Goal: Task Accomplishment & Management: Manage account settings

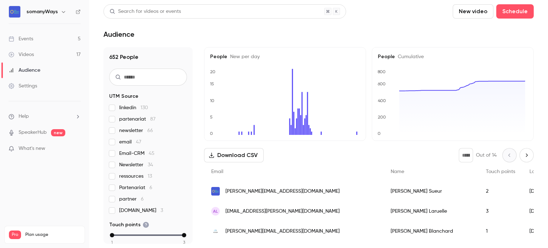
click at [32, 45] on link "Events 5" at bounding box center [44, 39] width 89 height 16
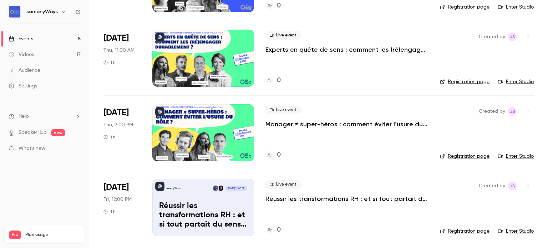
scroll to position [182, 0]
click at [311, 197] on p "Réussir les transformations RH : et si tout partait du sens ?" at bounding box center [347, 198] width 163 height 9
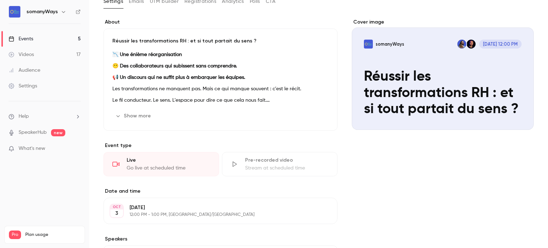
click at [150, 93] on div "📉 Une énième réorganisation 😶 Des collaborateurs qui subissent sans comprendre.…" at bounding box center [220, 77] width 216 height 54
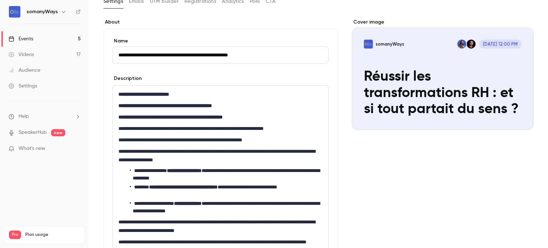
scroll to position [232, 0]
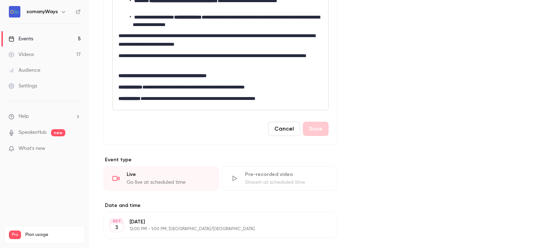
click at [142, 85] on strong "**********" at bounding box center [131, 87] width 24 height 5
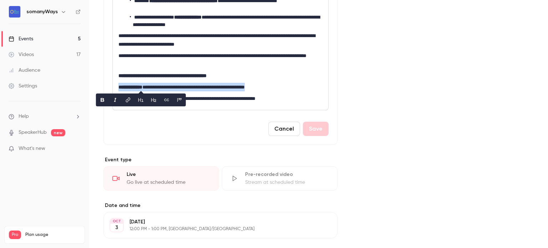
click at [142, 85] on strong "**********" at bounding box center [131, 87] width 24 height 5
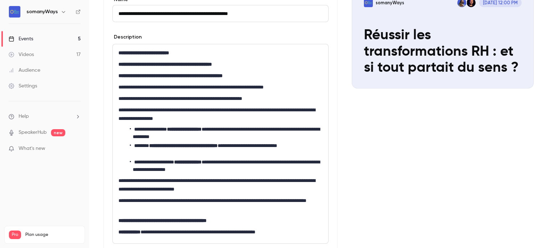
scroll to position [171, 0]
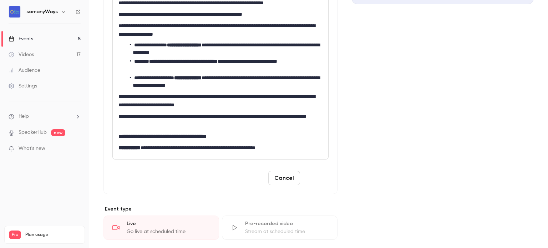
click at [312, 180] on button "Save" at bounding box center [316, 178] width 26 height 14
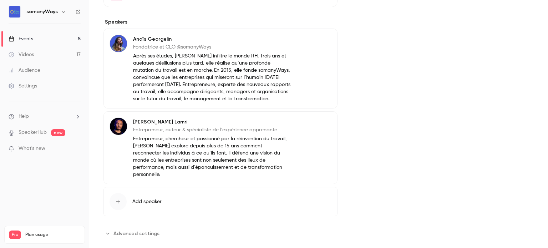
scroll to position [260, 0]
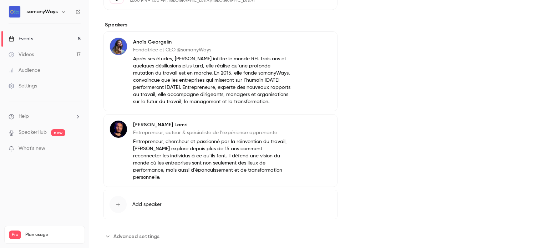
click at [39, 41] on link "Events 5" at bounding box center [44, 39] width 89 height 16
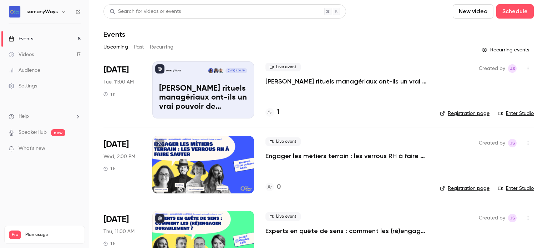
click at [319, 80] on p "[PERSON_NAME] rituels managériaux ont-ils un vrai pouvoir de transformation ?" at bounding box center [347, 81] width 163 height 9
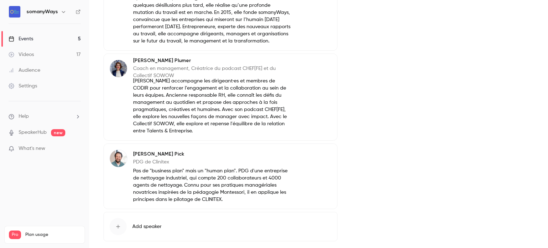
scroll to position [321, 0]
click at [46, 39] on link "Events 5" at bounding box center [44, 39] width 89 height 16
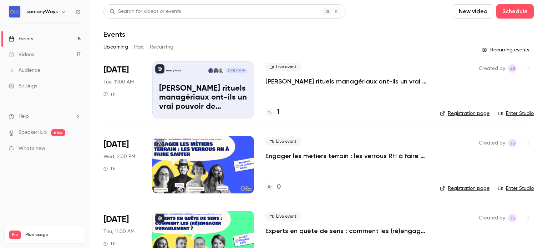
click at [184, 157] on div at bounding box center [203, 164] width 102 height 57
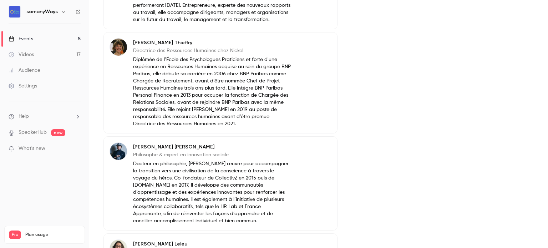
scroll to position [340, 0]
drag, startPoint x: 160, startPoint y: 163, endPoint x: 131, endPoint y: 165, distance: 29.0
click at [131, 165] on div "[PERSON_NAME] & expert en innovation sociale Docteur en philosophie, [PERSON_NA…" at bounding box center [201, 183] width 182 height 82
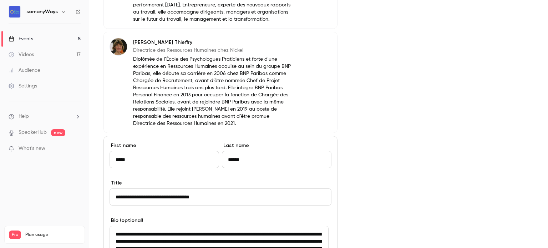
click at [139, 205] on input "**********" at bounding box center [221, 197] width 222 height 17
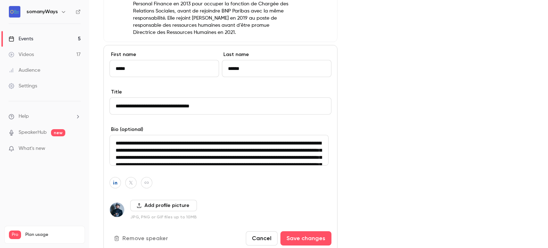
scroll to position [430, 0]
